Goal: Transaction & Acquisition: Obtain resource

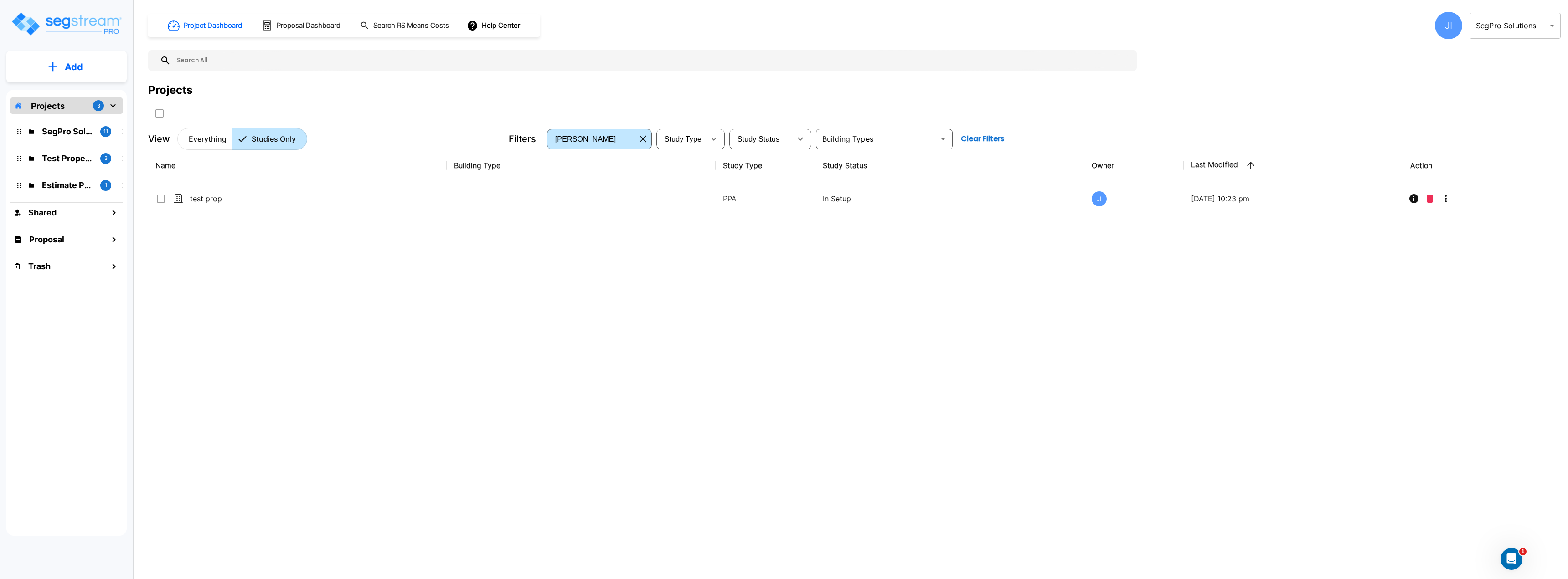
click at [200, 140] on p "Everything" at bounding box center [208, 139] width 38 height 11
click at [763, 140] on span "Study Status" at bounding box center [759, 139] width 43 height 8
click at [704, 133] on div "Study Type ​" at bounding box center [690, 139] width 68 height 21
click at [1499, 32] on body "× Your report is being generated. Be patient! × We're working on your Modificat…" at bounding box center [784, 290] width 1568 height 579
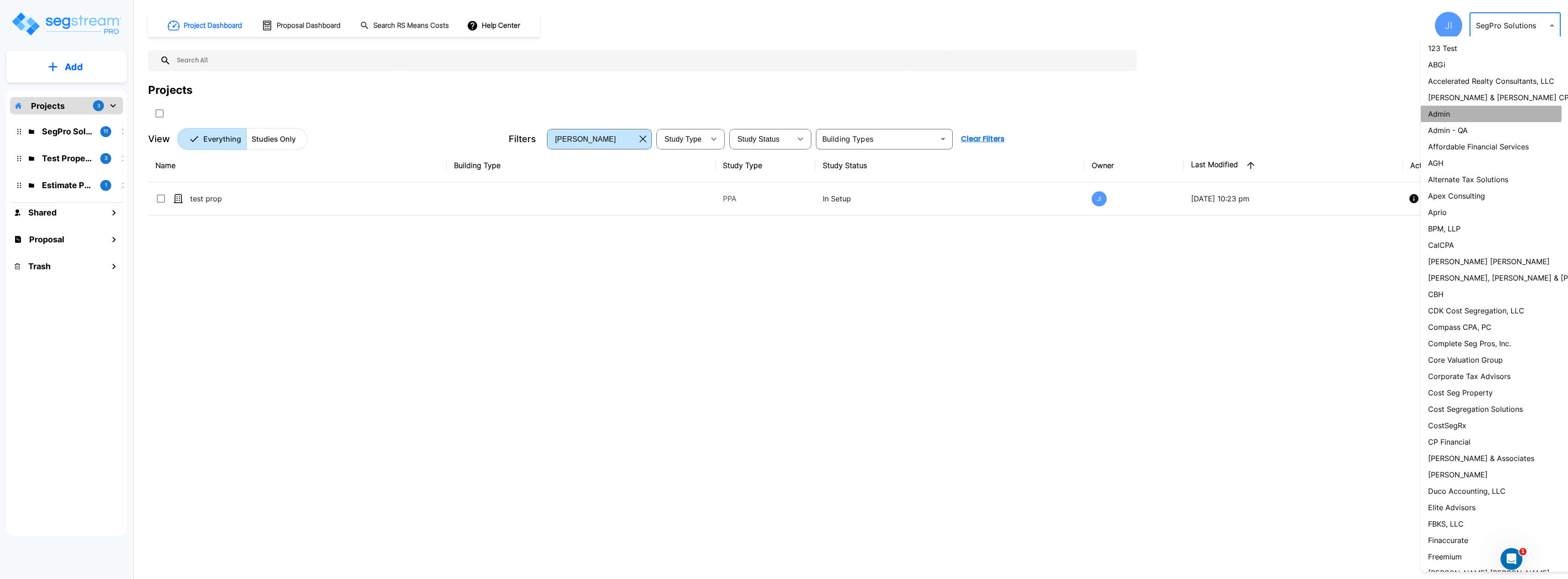
click at [1453, 113] on li "Admin" at bounding box center [1524, 114] width 207 height 16
type input "1"
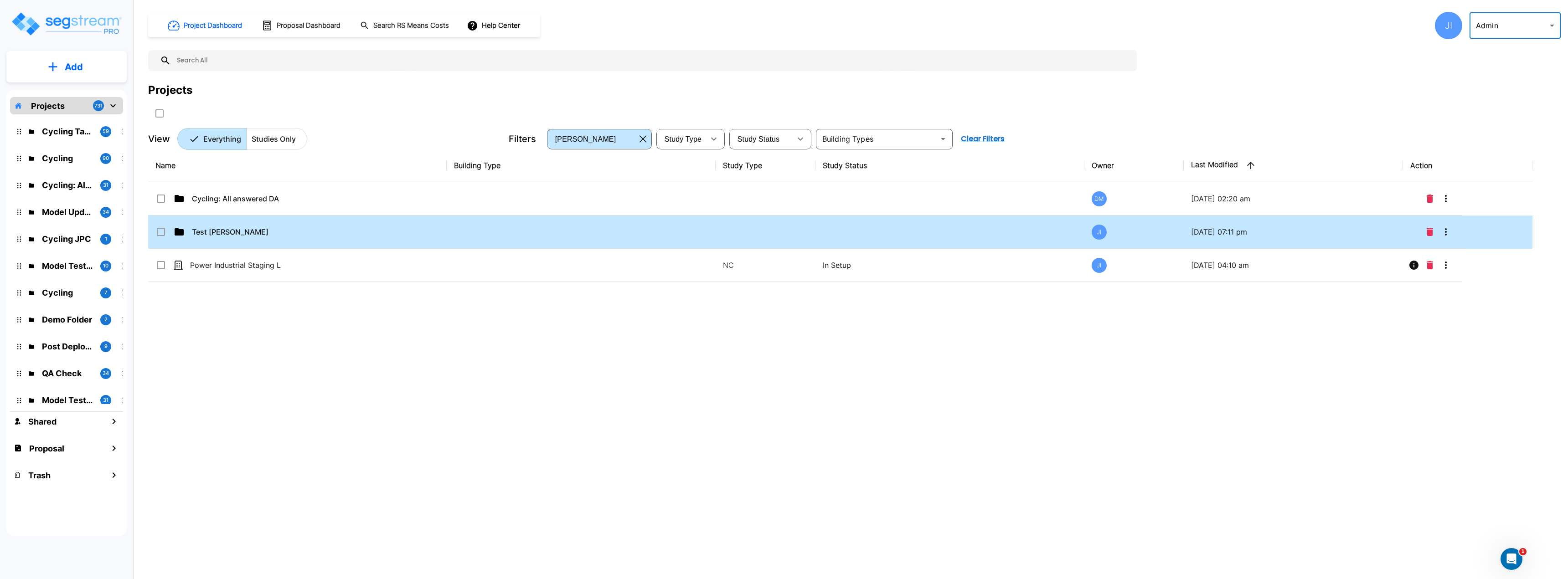
click at [222, 238] on td "Test [PERSON_NAME]" at bounding box center [297, 232] width 298 height 33
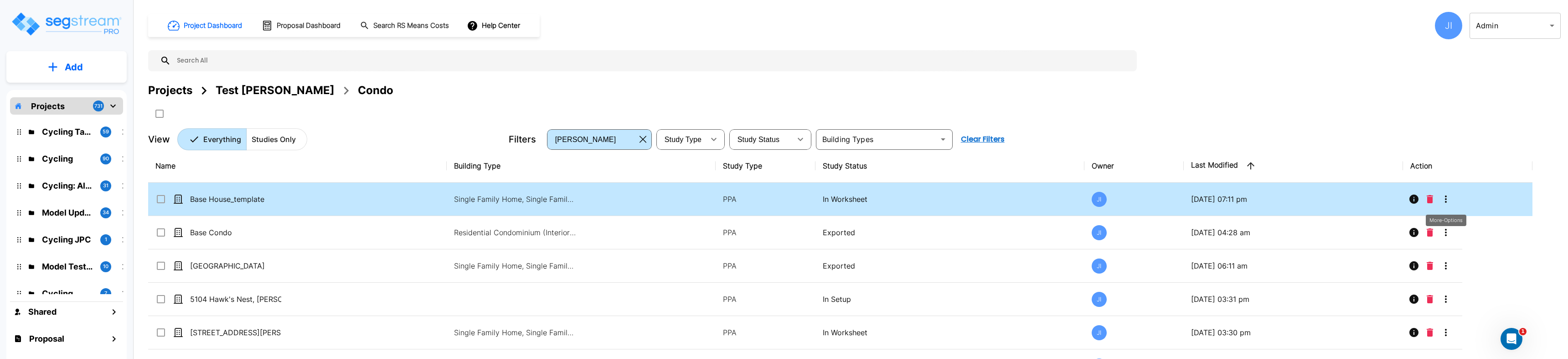
click at [1446, 199] on icon "More-Options" at bounding box center [1446, 199] width 2 height 7
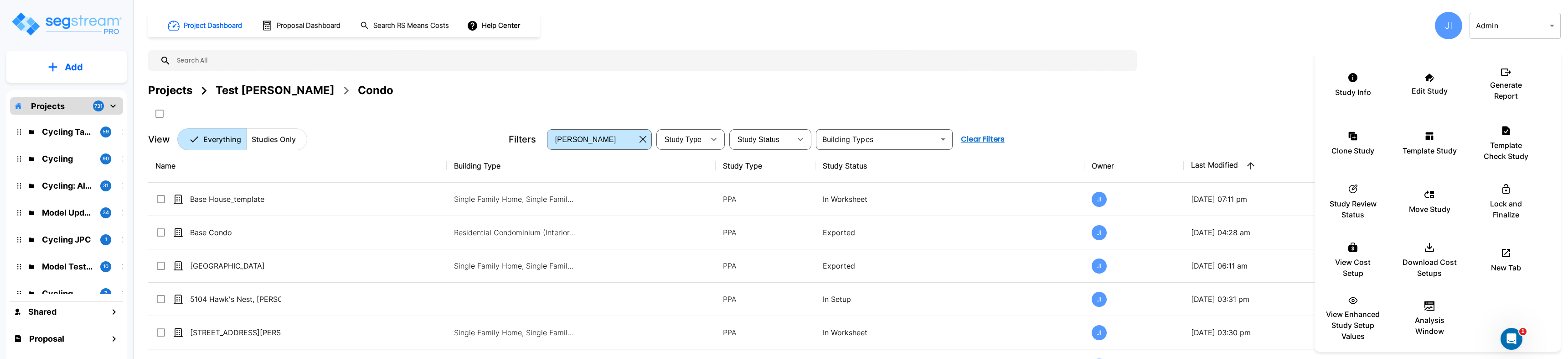
click at [1219, 103] on div at bounding box center [784, 179] width 1568 height 359
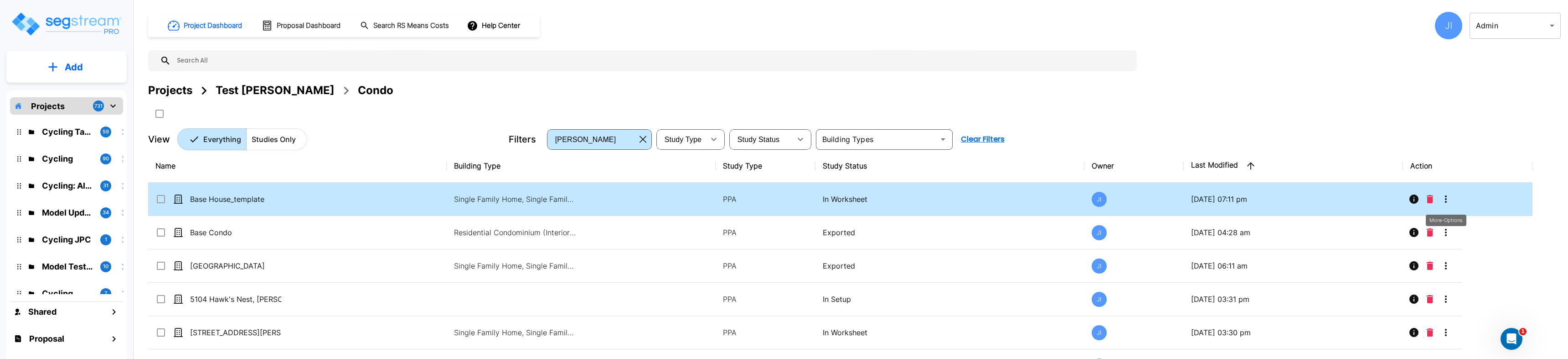
click at [1443, 199] on icon "More-Options" at bounding box center [1446, 199] width 11 height 11
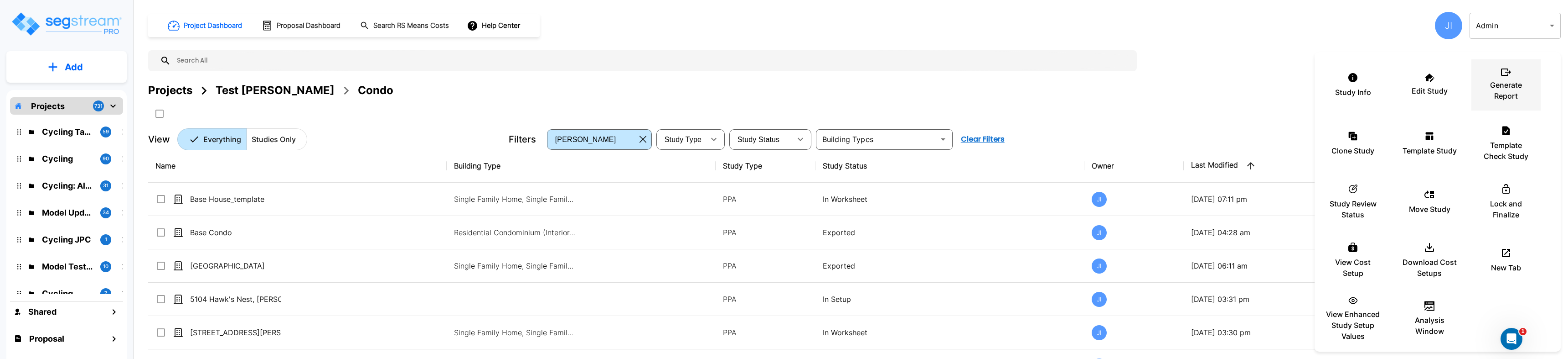
click at [1511, 97] on p "Generate Report" at bounding box center [1506, 90] width 55 height 22
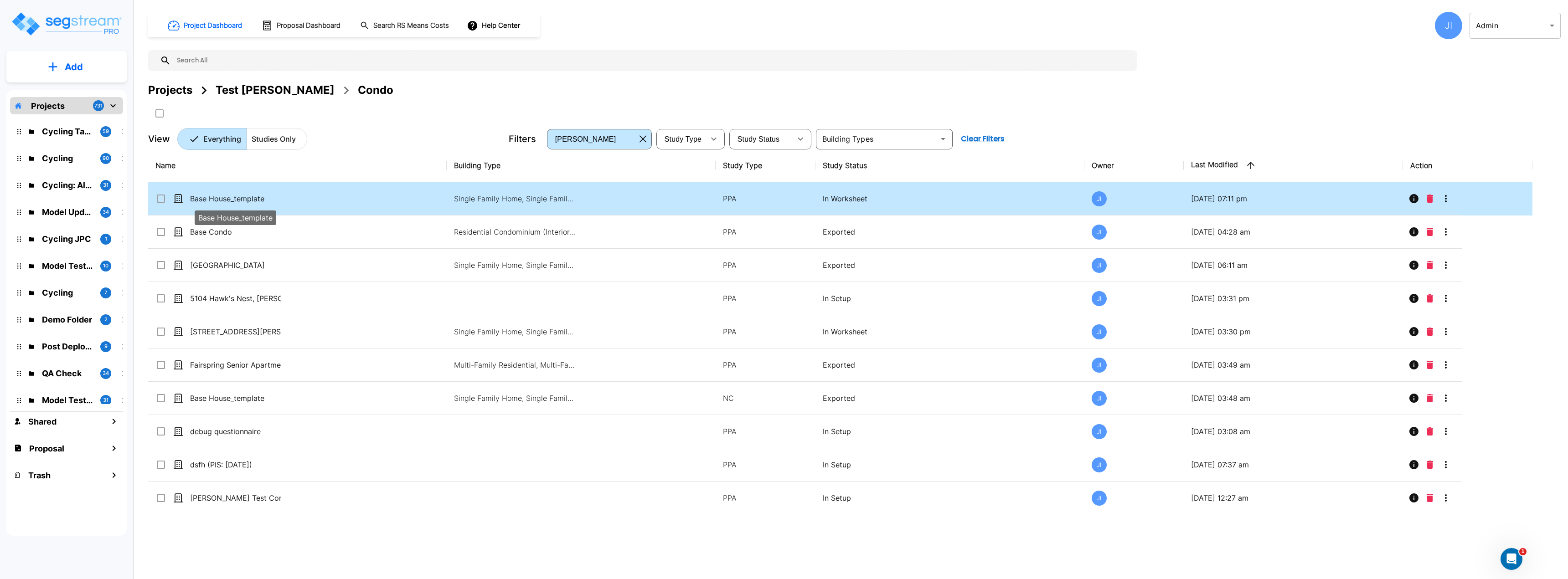
click at [275, 201] on p "Base House_template" at bounding box center [236, 199] width 91 height 11
checkbox input "true"
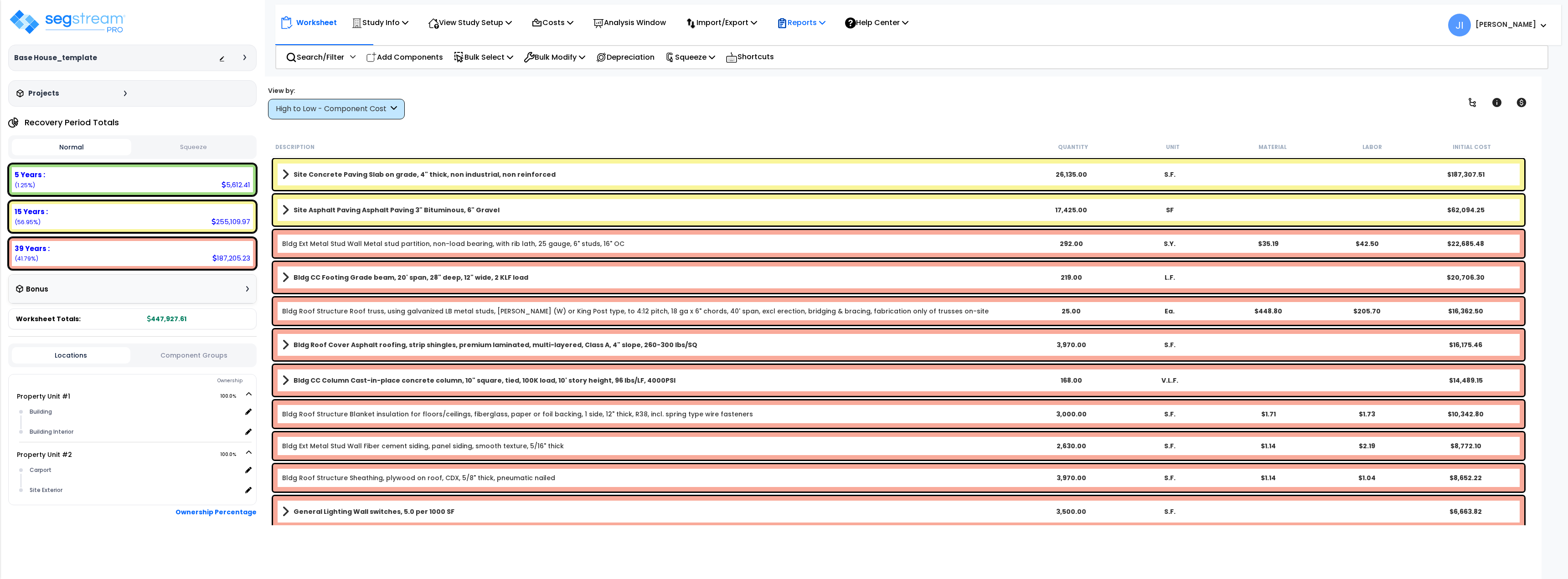
click at [817, 24] on p "Reports" at bounding box center [801, 23] width 49 height 12
click at [820, 47] on link "Get Report" at bounding box center [817, 43] width 90 height 18
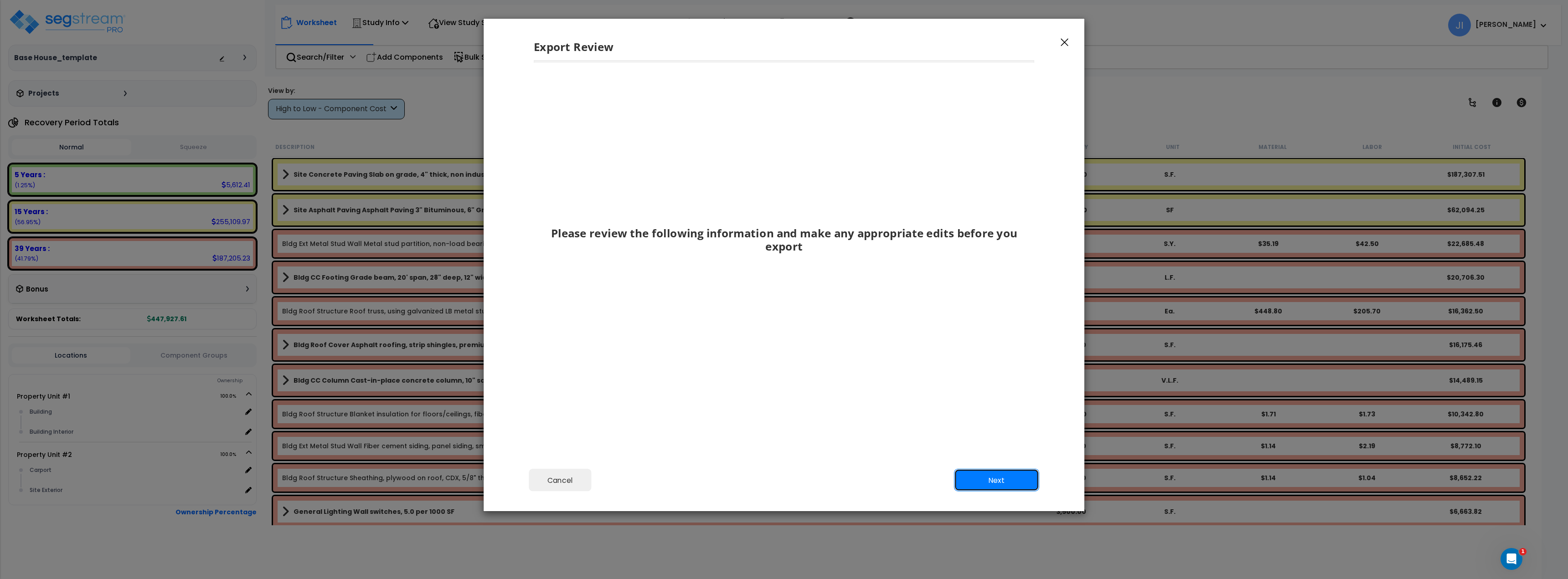
click at [997, 474] on button "Next" at bounding box center [996, 480] width 85 height 23
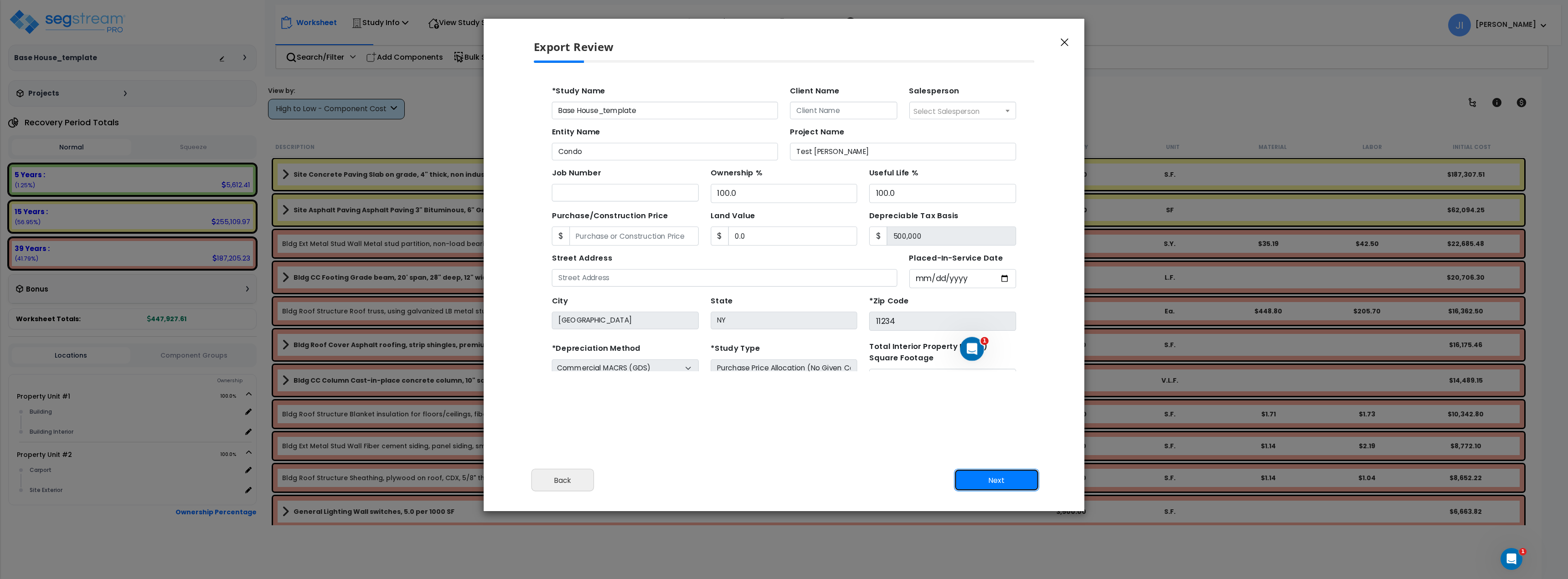
click at [993, 489] on button "Next" at bounding box center [996, 480] width 85 height 23
type input "0"
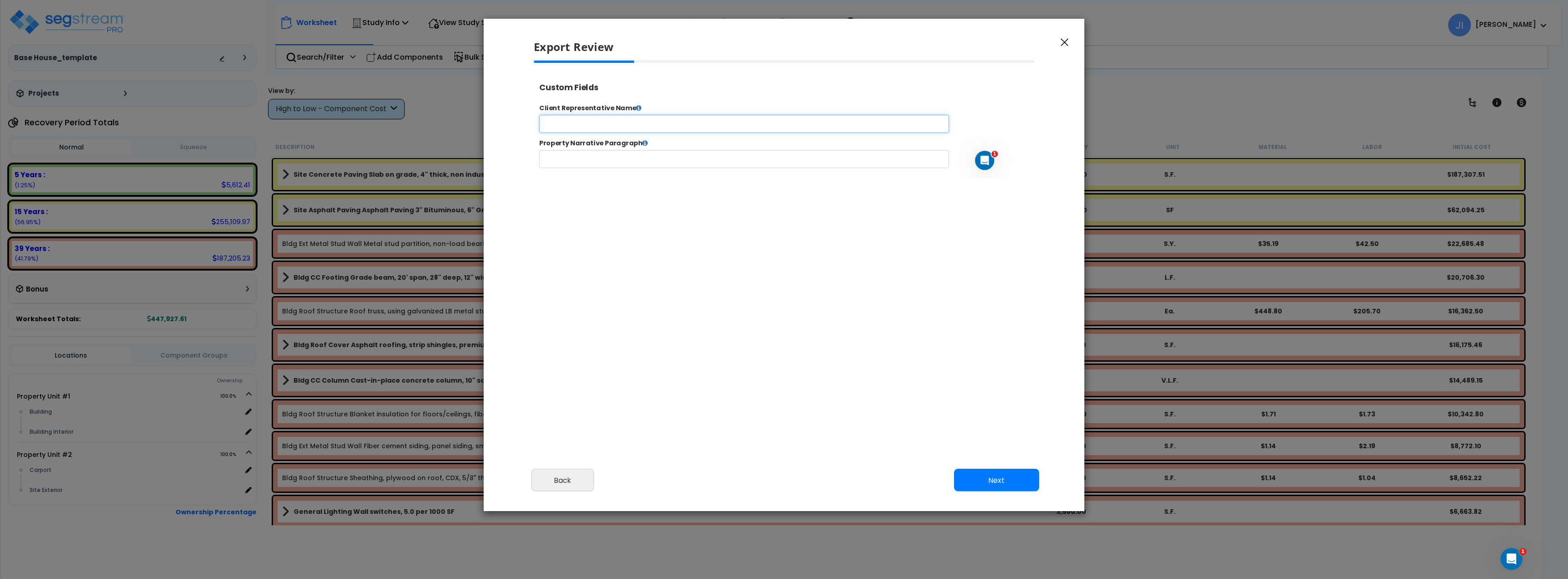
click at [662, 133] on input "text" at bounding box center [772, 130] width 466 height 21
type input "fsadgsadh"
click at [645, 172] on input "text" at bounding box center [772, 170] width 466 height 21
type input "sdhsadh"
click at [993, 482] on button "Next" at bounding box center [996, 480] width 85 height 23
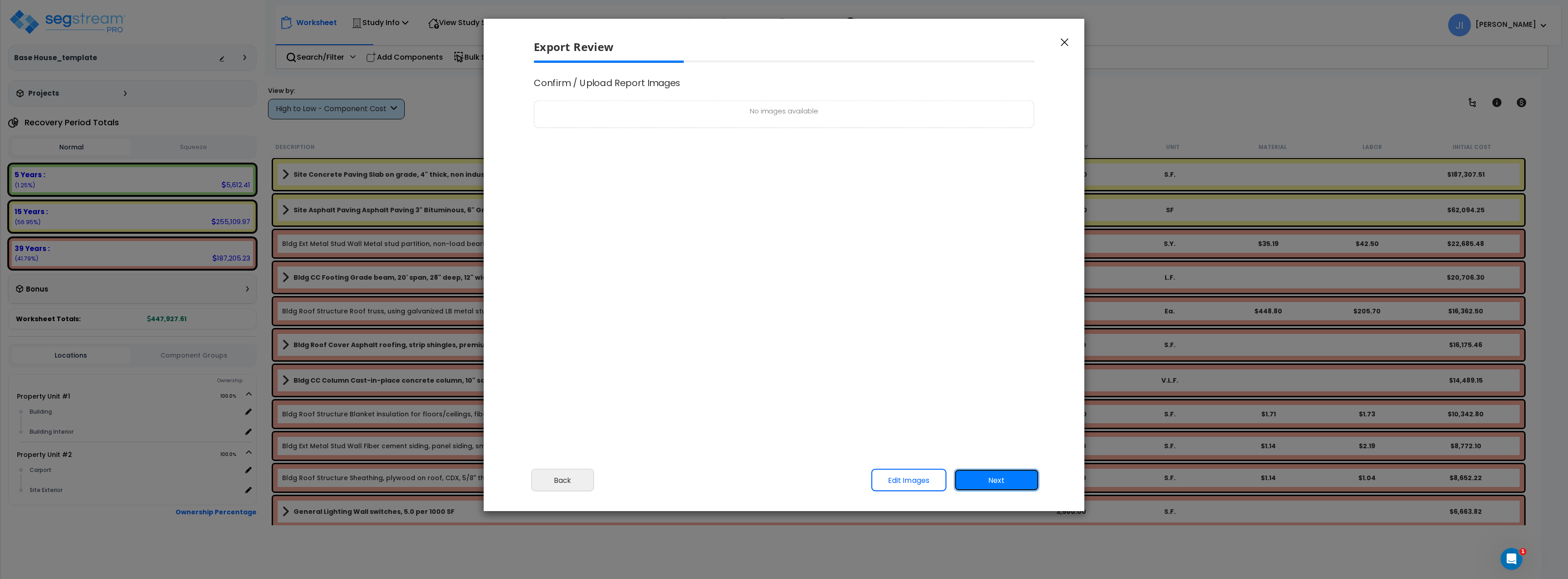
click at [1006, 476] on button "Next" at bounding box center [996, 480] width 85 height 23
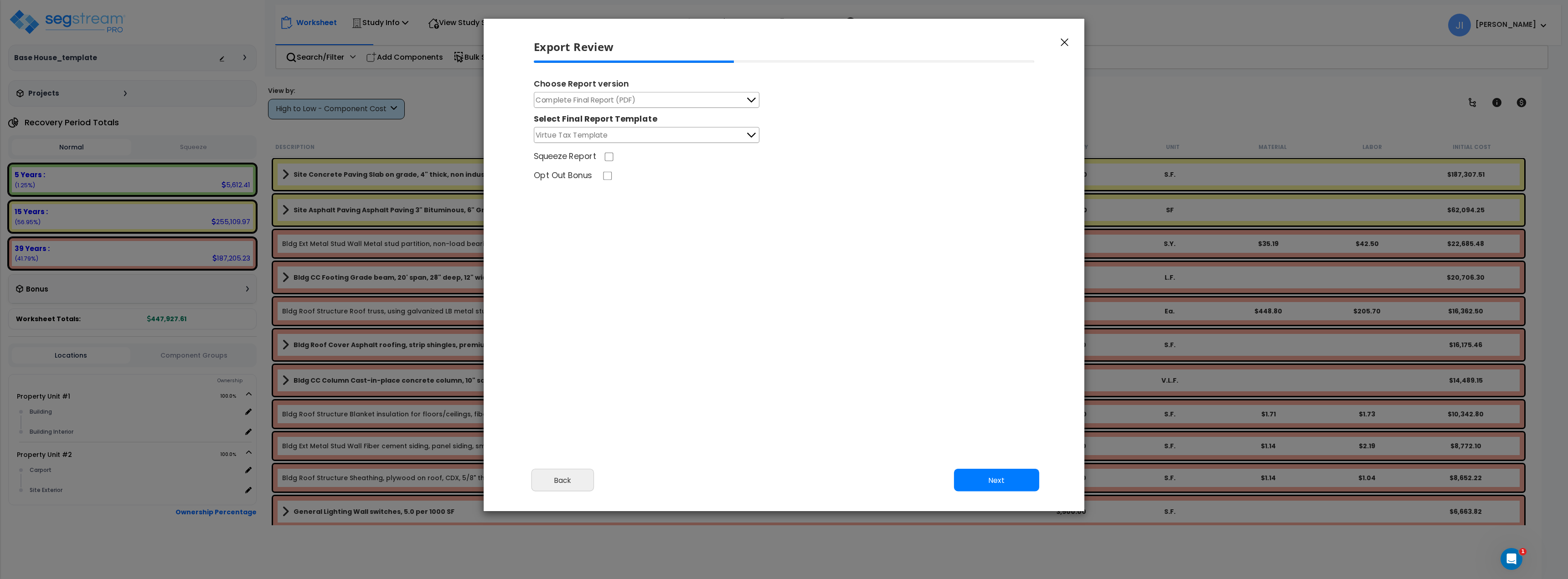
click at [693, 99] on button "Complete Final Report (PDF)" at bounding box center [646, 100] width 226 height 16
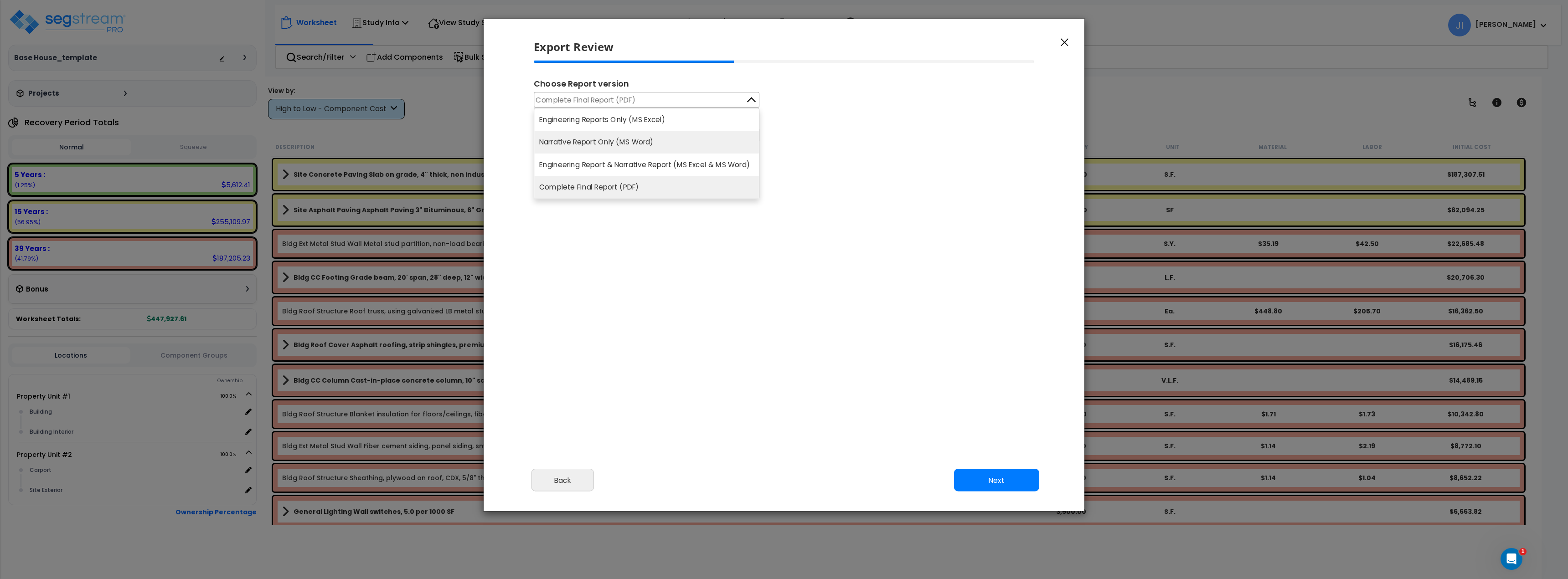
click at [645, 142] on li "Narrative Report Only (MS Word)" at bounding box center [646, 142] width 225 height 23
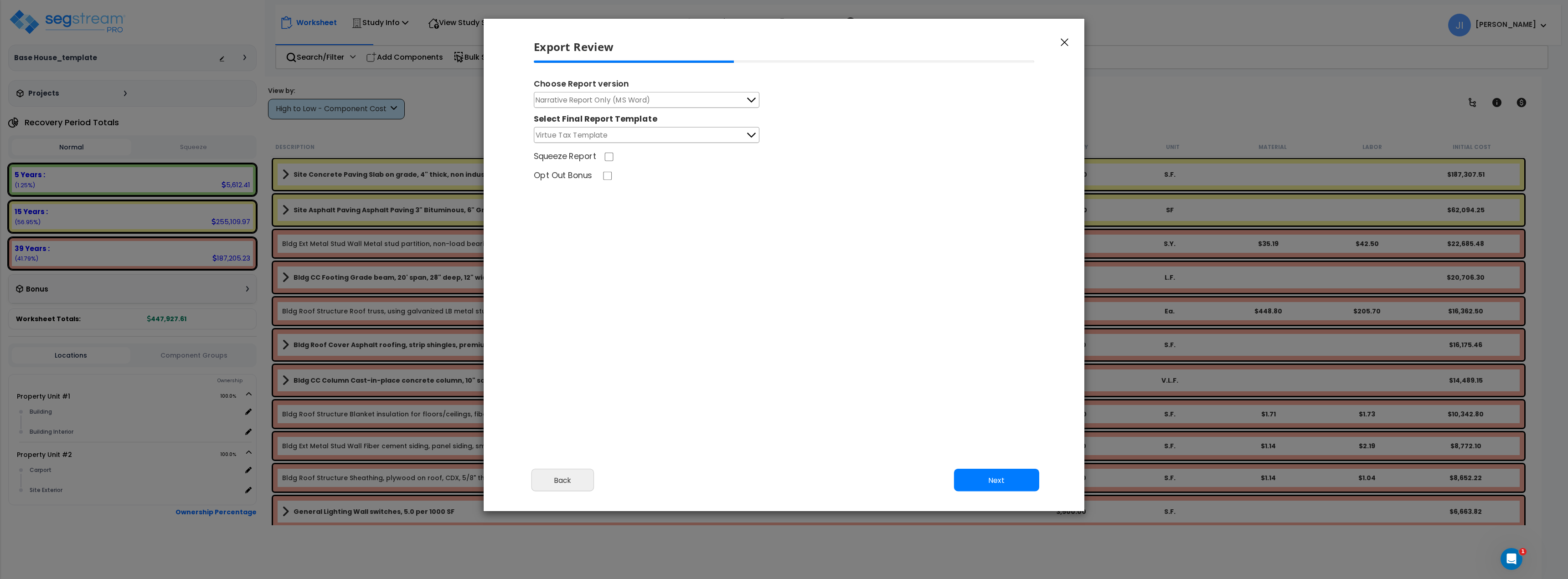
click at [1065, 43] on icon "button" at bounding box center [1065, 43] width 8 height 8
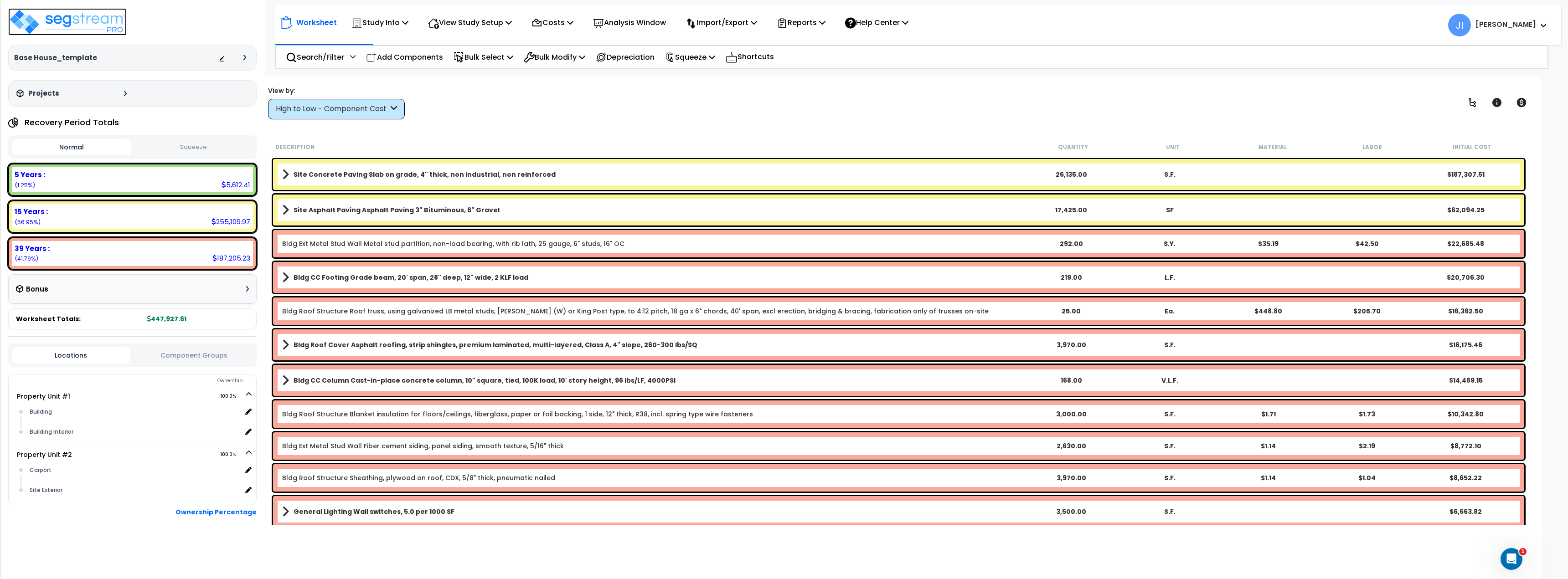
click at [74, 21] on img at bounding box center [67, 21] width 119 height 27
